Goal: Task Accomplishment & Management: Manage account settings

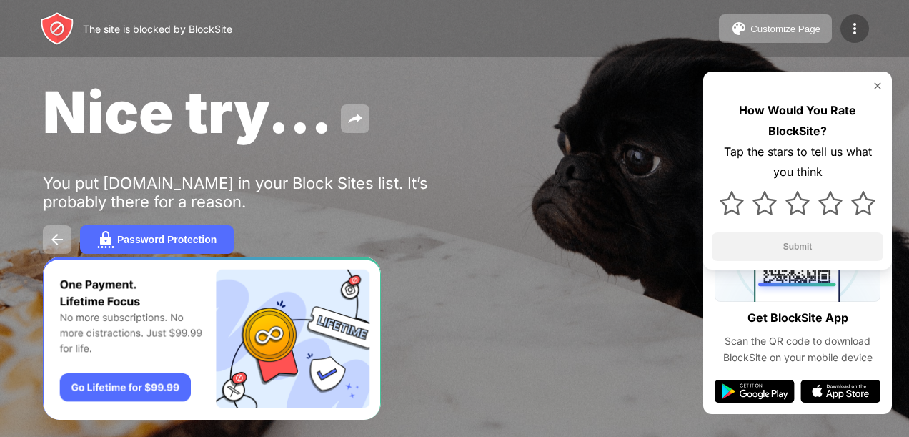
click at [864, 34] on div at bounding box center [855, 28] width 29 height 29
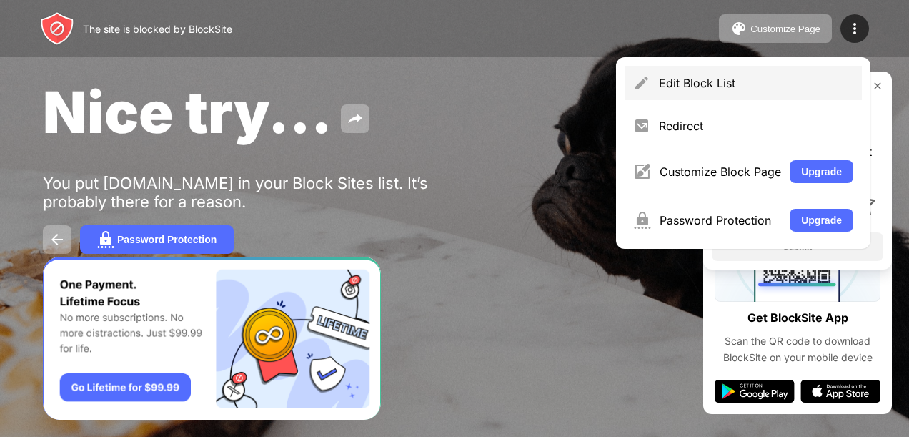
click at [693, 92] on div "Edit Block List" at bounding box center [743, 83] width 237 height 34
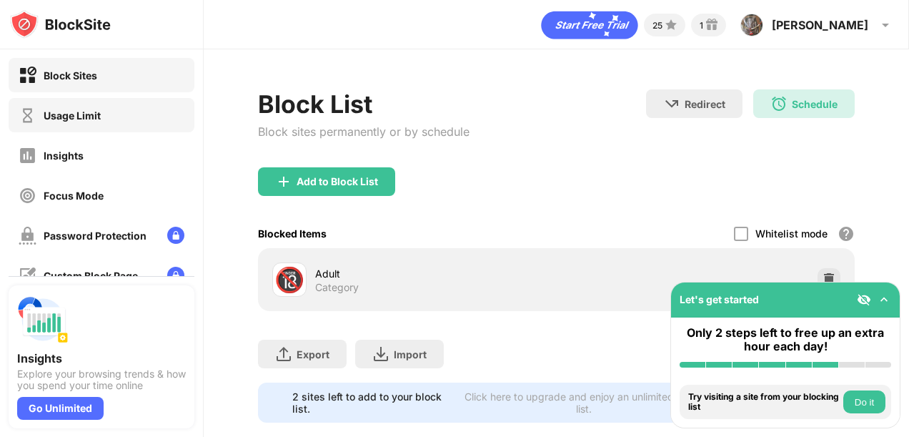
click at [90, 118] on div "Usage Limit" at bounding box center [72, 115] width 57 height 12
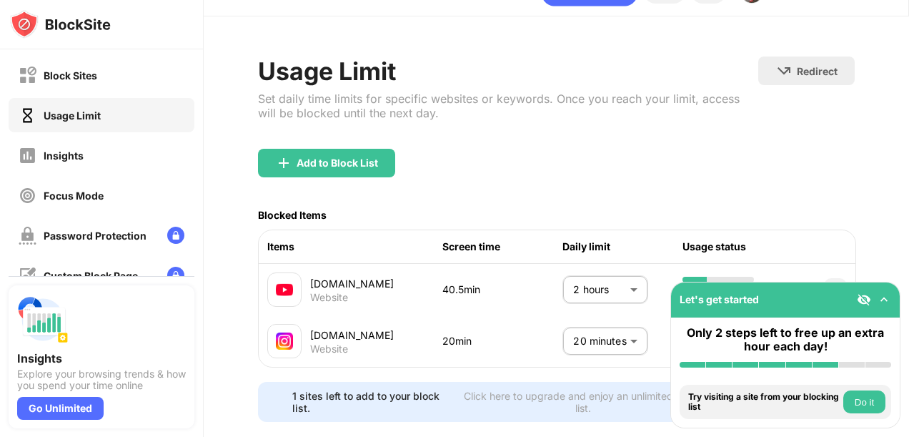
scroll to position [34, 0]
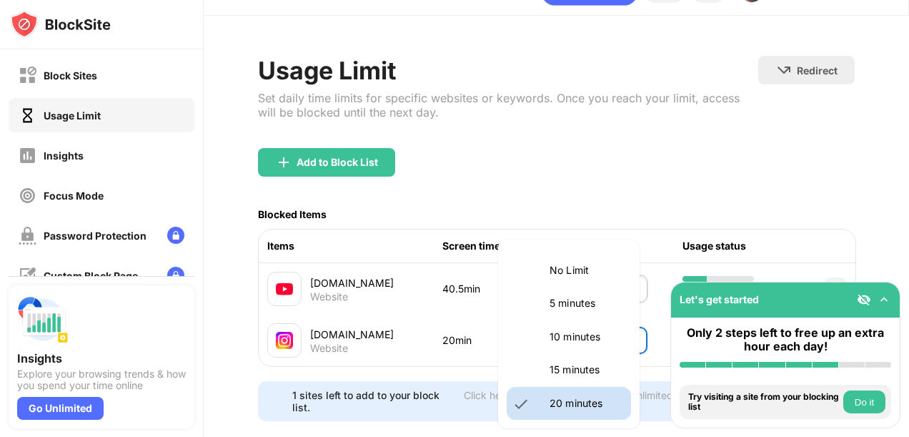
click at [577, 331] on body "Block Sites Usage Limit Insights Focus Mode Password Protection Custom Block Pa…" at bounding box center [454, 218] width 909 height 437
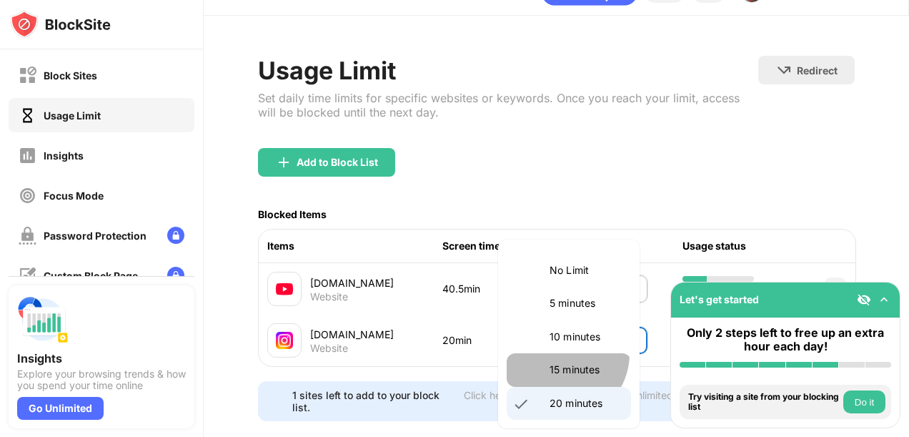
click at [562, 354] on li "15 minutes" at bounding box center [569, 369] width 124 height 33
type input "**"
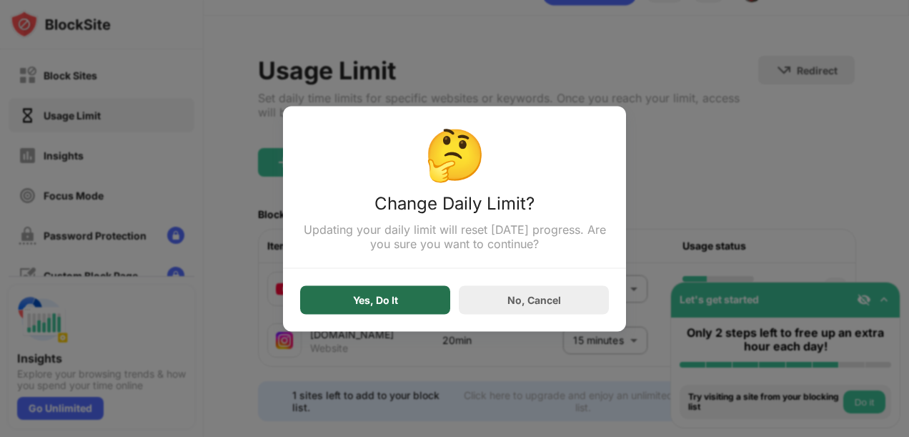
click at [410, 300] on div "Yes, Do It" at bounding box center [375, 299] width 150 height 29
